Goal: Navigation & Orientation: Find specific page/section

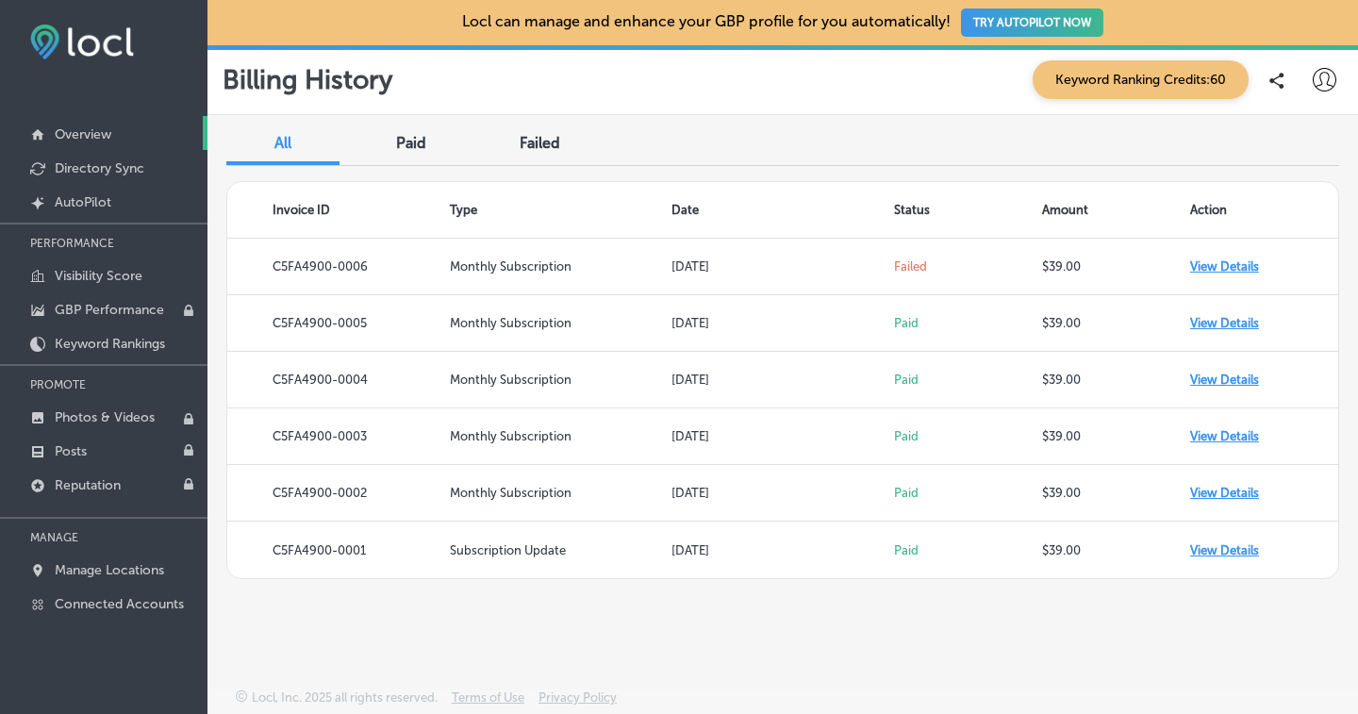
click at [94, 131] on p "Overview" at bounding box center [83, 134] width 57 height 16
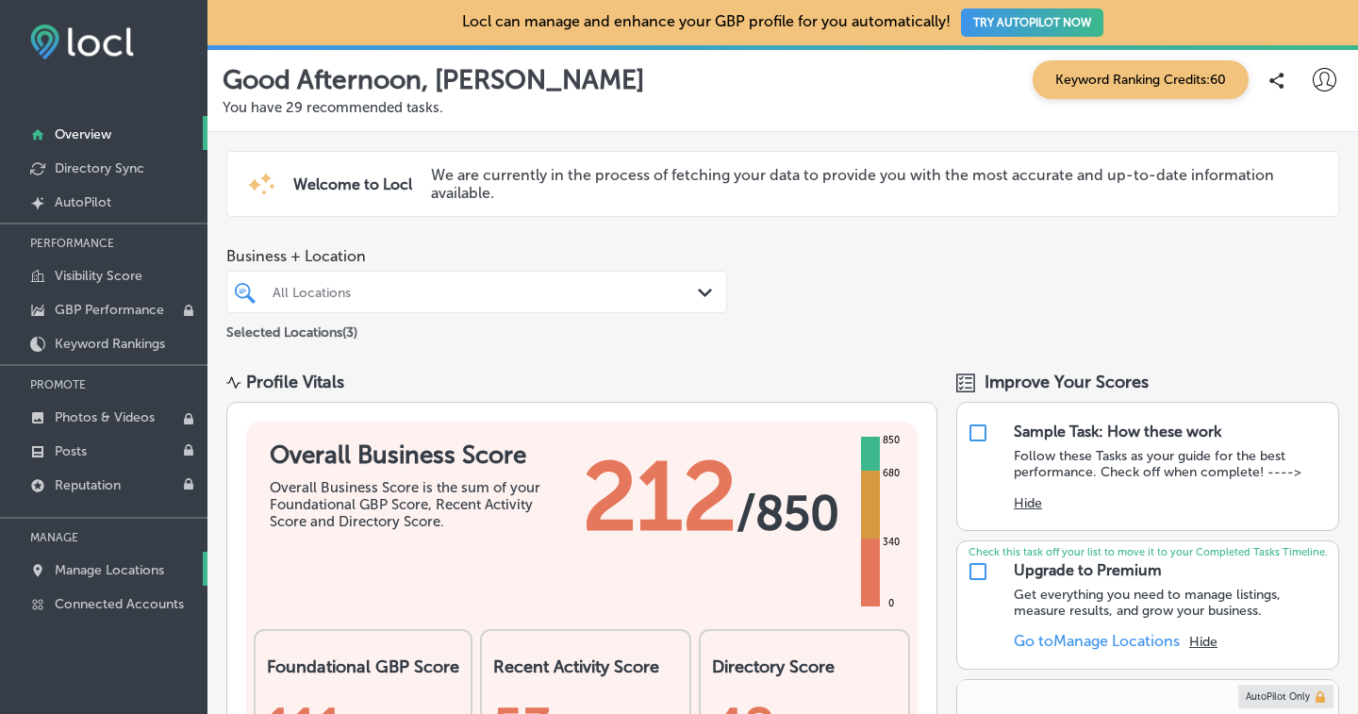
click at [122, 569] on p "Manage Locations" at bounding box center [109, 570] width 109 height 16
